Goal: Find specific fact: Locate a discrete piece of known information

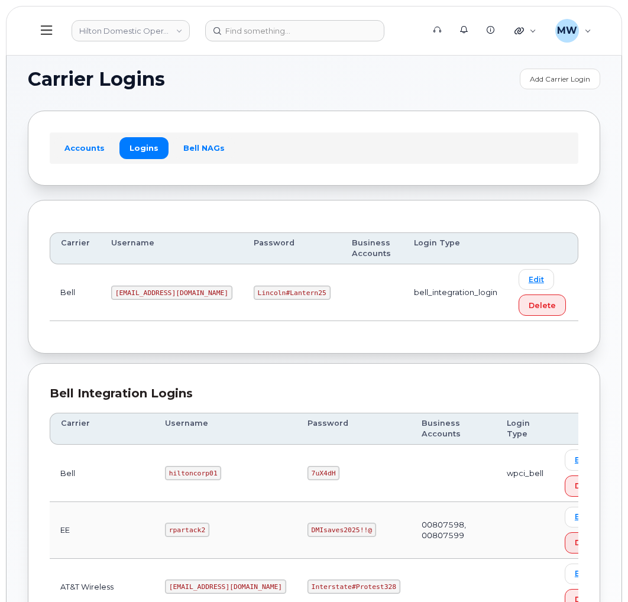
scroll to position [527, 0]
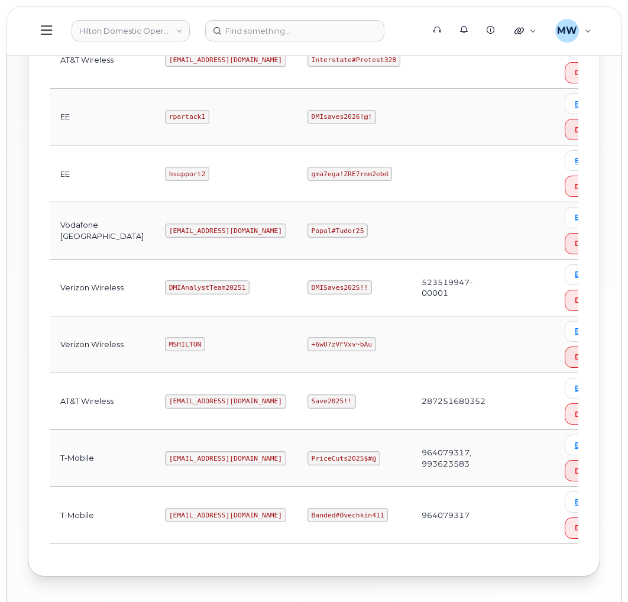
click at [165, 346] on code "MSHILTON" at bounding box center [185, 344] width 40 height 14
copy code "MSHILTON"
click at [307, 344] on code "+6wU?zVFVxv~bAu" at bounding box center [341, 344] width 69 height 14
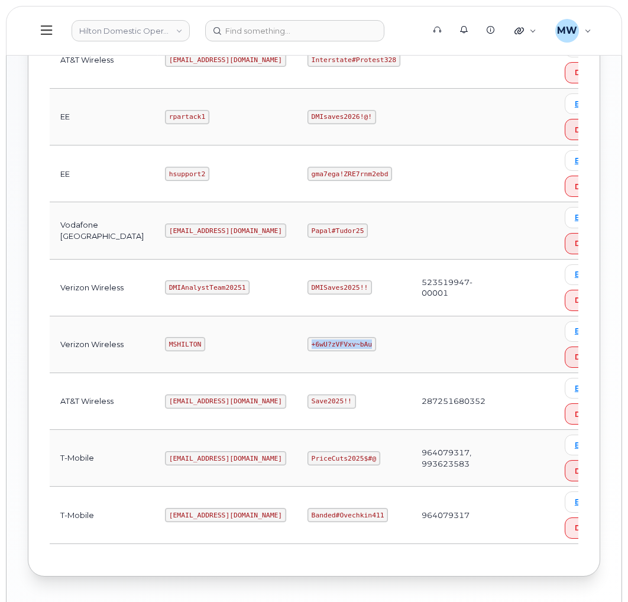
click at [307, 344] on code "+6wU?zVFVxv~bAu" at bounding box center [341, 344] width 69 height 14
copy code "+6wU?zVFVxv~bAu"
